Goal: Information Seeking & Learning: Stay updated

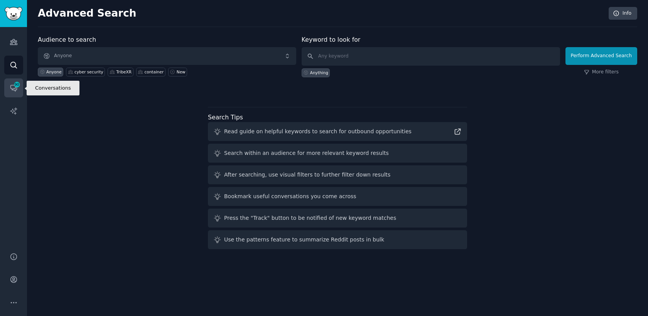
click at [14, 91] on icon "Sidebar" at bounding box center [14, 88] width 8 height 8
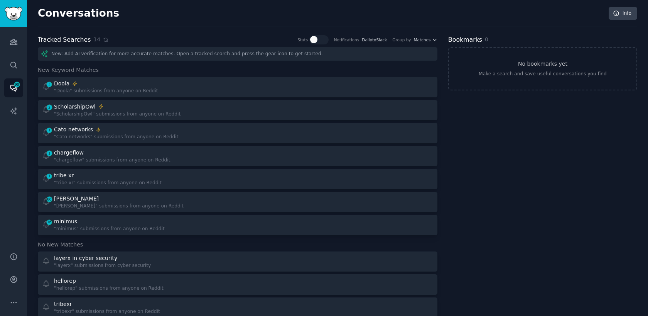
click at [534, 189] on div "Bookmarks 0 No bookmarks yet Make a search and save useful conversations you fi…" at bounding box center [542, 233] width 189 height 396
click at [10, 65] on icon "Sidebar" at bounding box center [14, 65] width 8 height 8
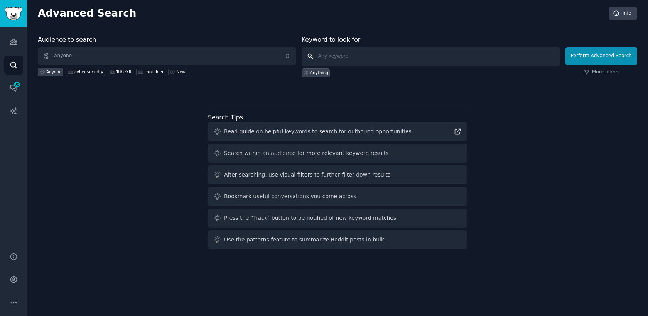
click at [405, 52] on input "text" at bounding box center [431, 56] width 258 height 19
type input "c"
type input "security"
click at [607, 58] on button "Perform Advanced Search" at bounding box center [602, 56] width 72 height 18
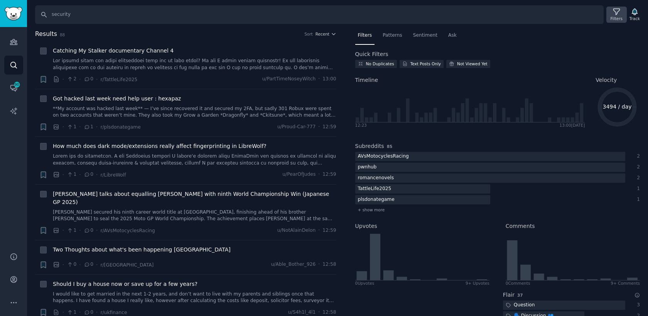
click at [617, 10] on icon at bounding box center [617, 12] width 8 height 8
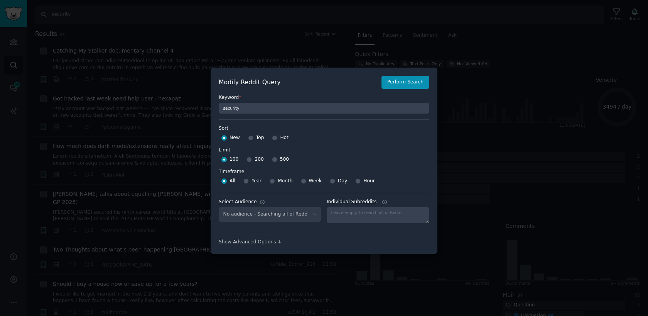
scroll to position [5, 0]
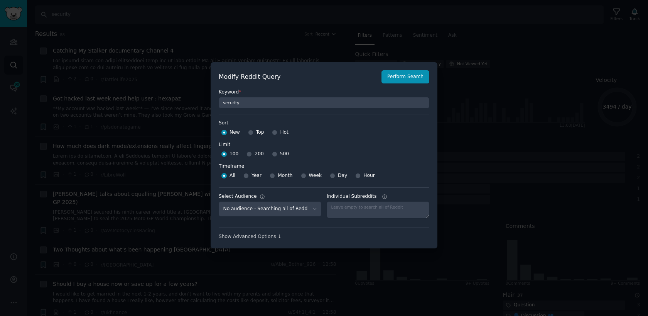
click at [305, 176] on div "Week" at bounding box center [311, 175] width 21 height 12
click at [301, 178] on input "Week" at bounding box center [303, 175] width 5 height 5
radio input "true"
click at [406, 70] on div "Modify Reddit Query Perform Search Keyword * security Sort Sort New Top Hot Lim…" at bounding box center [324, 155] width 227 height 186
click at [403, 78] on button "Perform Search" at bounding box center [406, 76] width 48 height 13
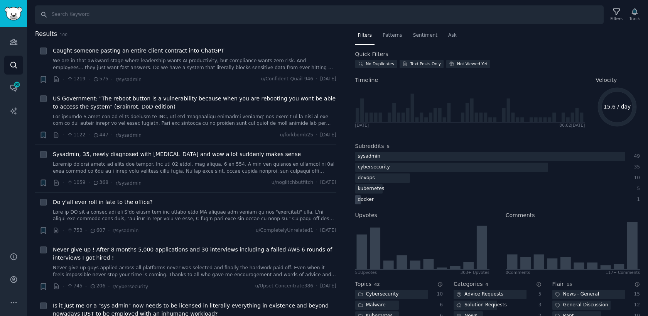
scroll to position [105, 0]
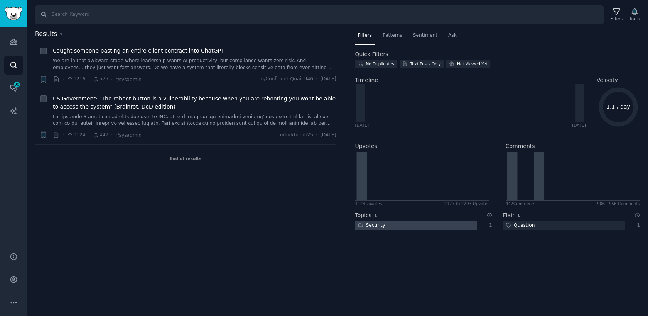
click at [384, 225] on div "Security" at bounding box center [371, 225] width 33 height 10
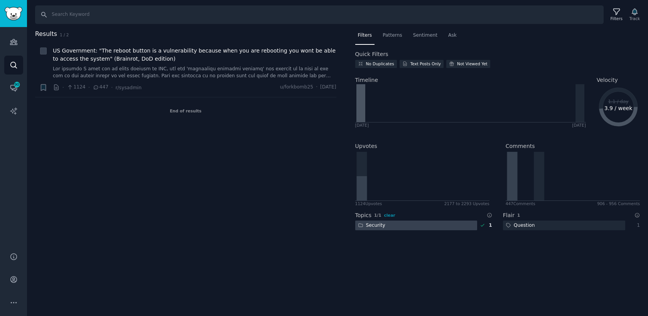
click at [539, 231] on div "Flair 1 Question 1" at bounding box center [571, 219] width 137 height 26
click at [534, 228] on div "Question" at bounding box center [520, 225] width 35 height 10
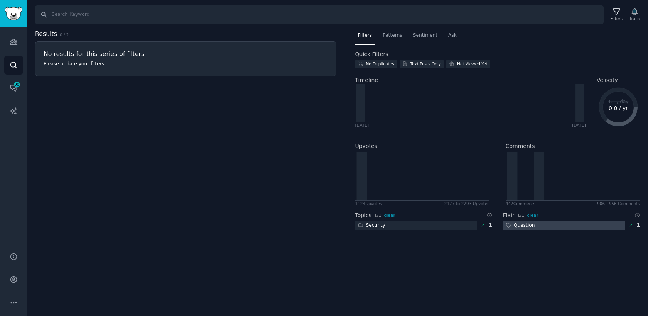
click at [522, 227] on div "Question" at bounding box center [520, 225] width 35 height 10
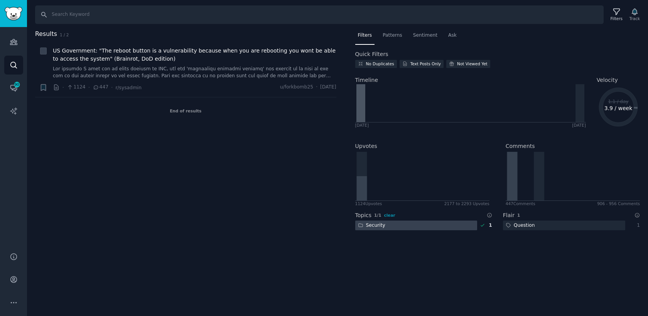
click at [531, 257] on div "Search Filters Track Results 1 / 2 + US Government: "The reboot button is a vul…" at bounding box center [337, 158] width 621 height 316
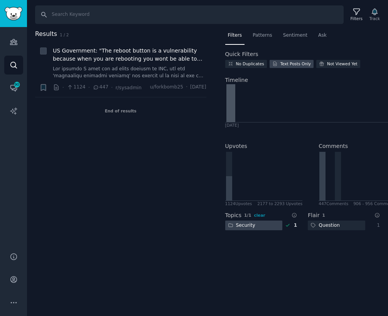
click at [281, 64] on div "Text Posts Only" at bounding box center [295, 63] width 30 height 5
click at [289, 61] on div "Text Posts Only" at bounding box center [295, 63] width 30 height 5
